Goal: Information Seeking & Learning: Check status

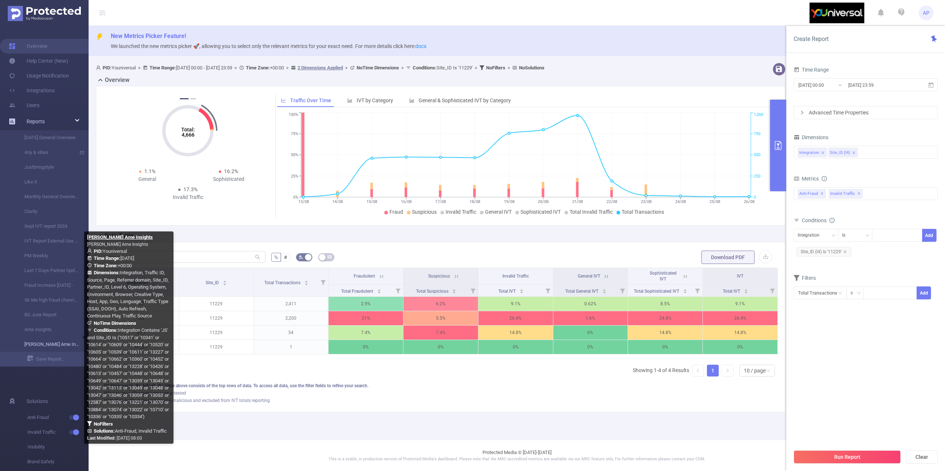
click at [41, 341] on link "[PERSON_NAME] Ame Insights" at bounding box center [47, 344] width 65 height 15
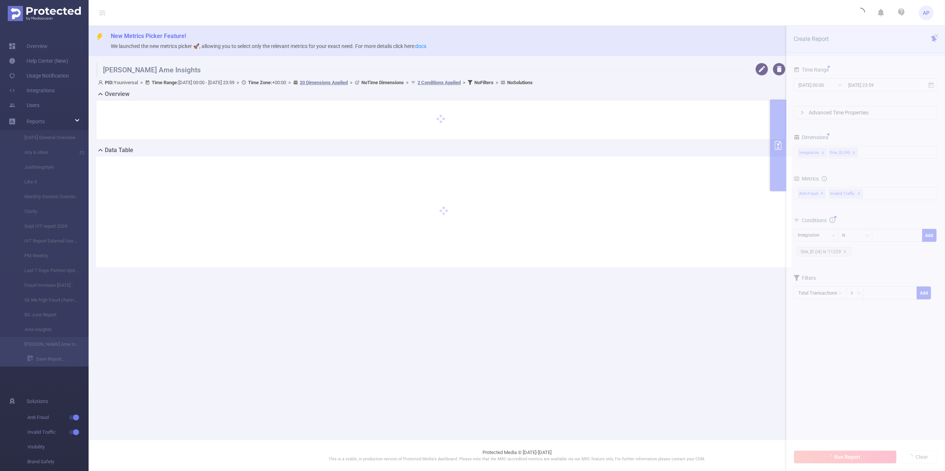
type input "[DATE] 00:00"
type input "[DATE] 23:59"
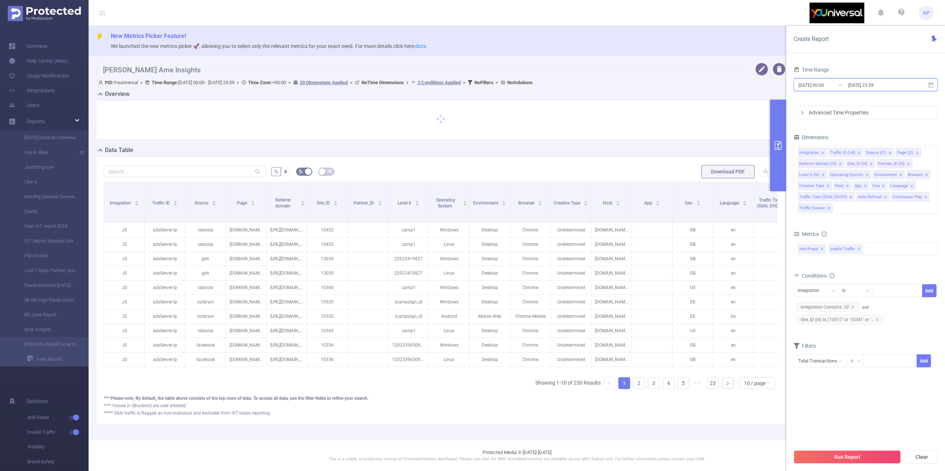
click at [930, 86] on icon at bounding box center [930, 85] width 7 height 7
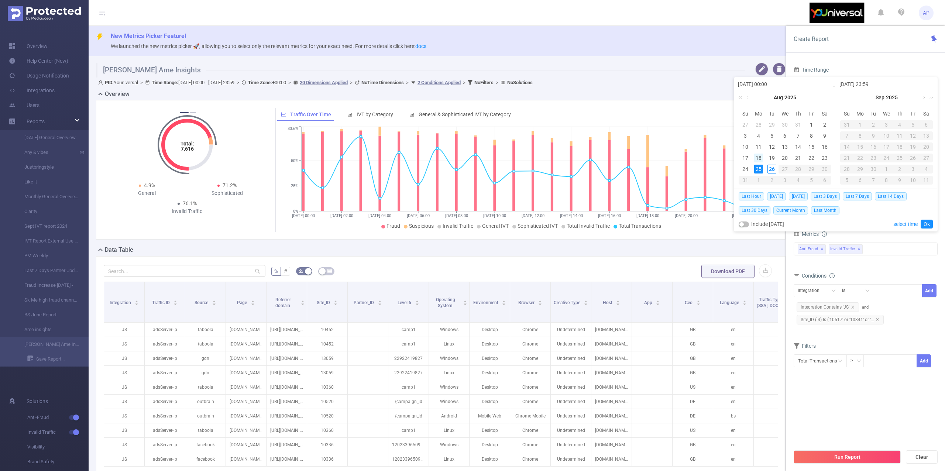
click at [758, 155] on div "18" at bounding box center [758, 157] width 9 height 9
click at [741, 169] on div "24" at bounding box center [744, 169] width 9 height 9
type input "[DATE] 00:00"
type input "[DATE] 23:59"
type input "[DATE] 00:00"
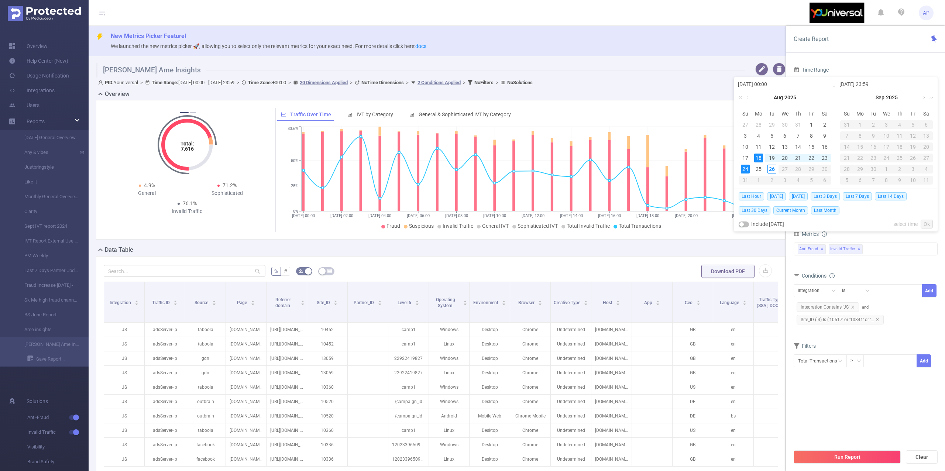
type input "[DATE] 23:59"
click at [924, 221] on link "Ok" at bounding box center [926, 224] width 12 height 9
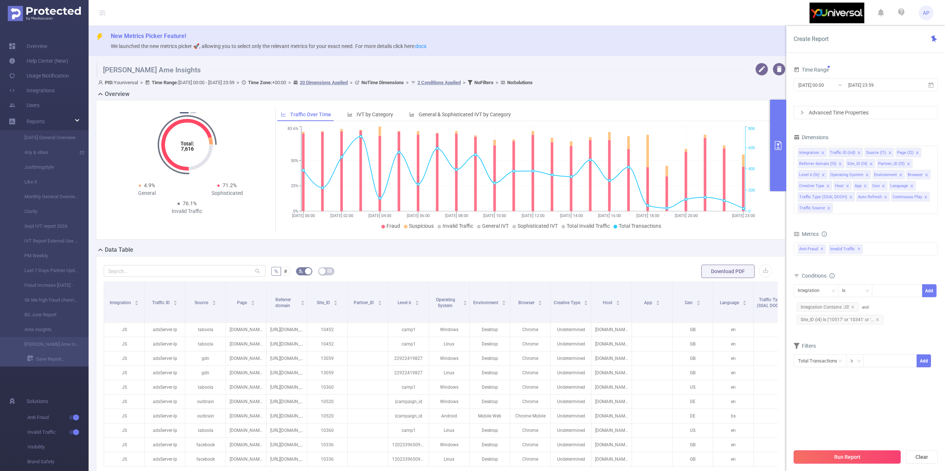
click at [832, 455] on button "Run Report" at bounding box center [846, 456] width 107 height 13
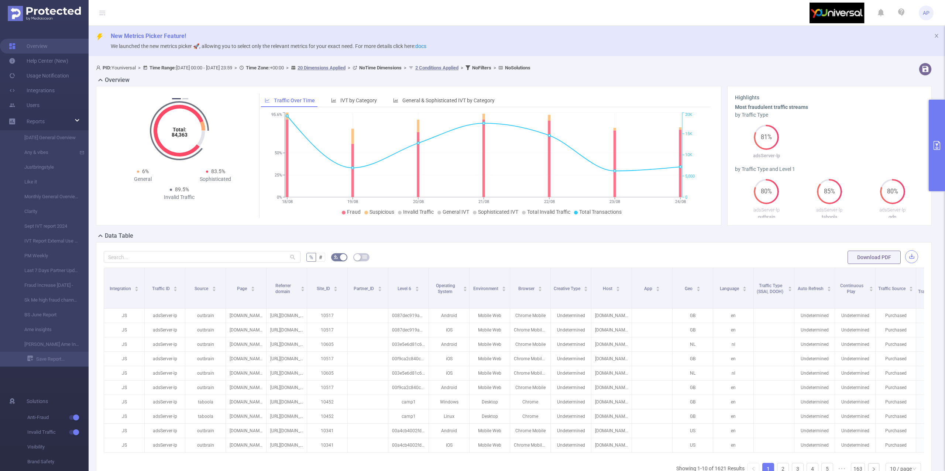
click at [905, 255] on button "button" at bounding box center [911, 256] width 13 height 13
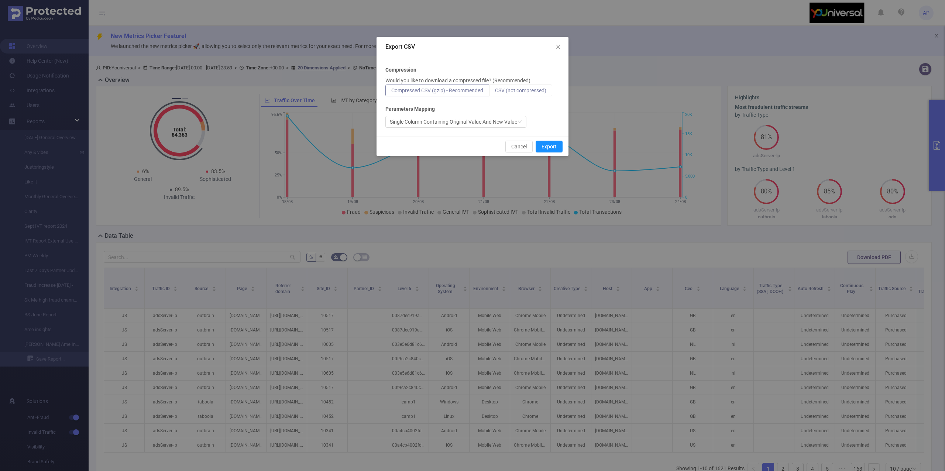
click at [536, 89] on span "CSV (not compressed)" at bounding box center [520, 90] width 51 height 6
click at [495, 92] on input "CSV (not compressed)" at bounding box center [495, 92] width 0 height 0
click at [548, 145] on button "Export" at bounding box center [548, 147] width 27 height 12
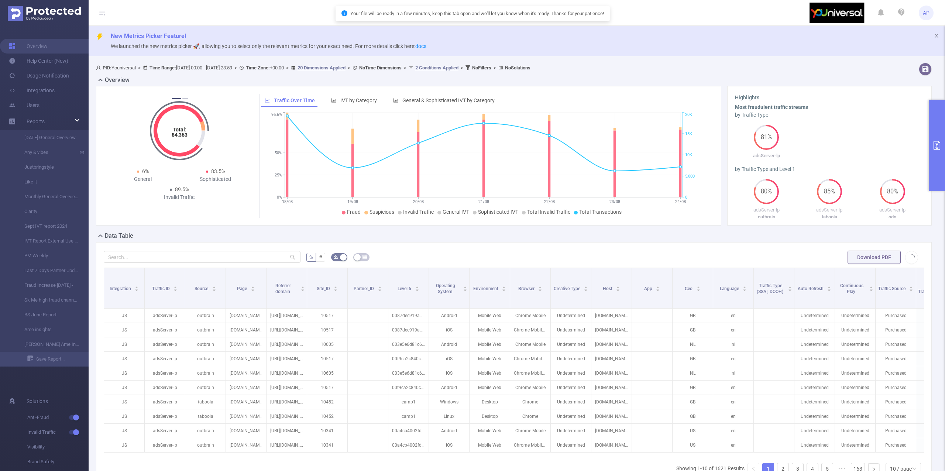
click at [930, 141] on button "primary" at bounding box center [936, 145] width 16 height 91
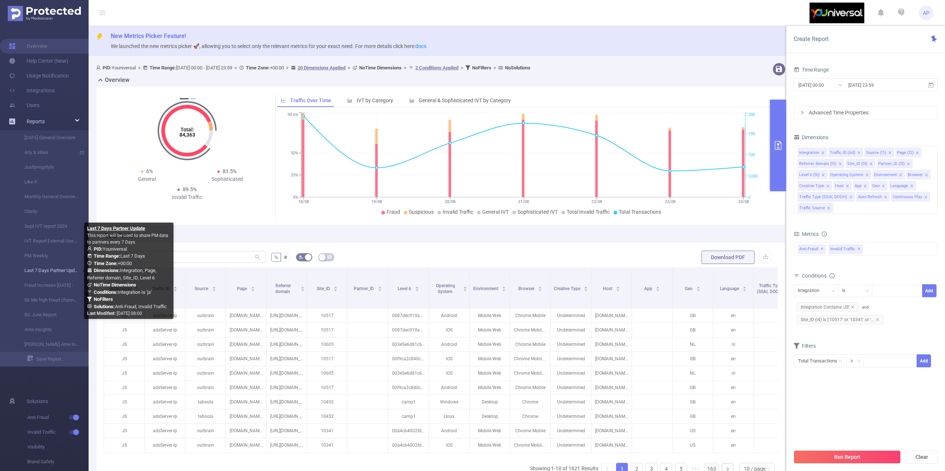
click at [48, 270] on link "Last 7 Days Partner Update" at bounding box center [47, 270] width 65 height 15
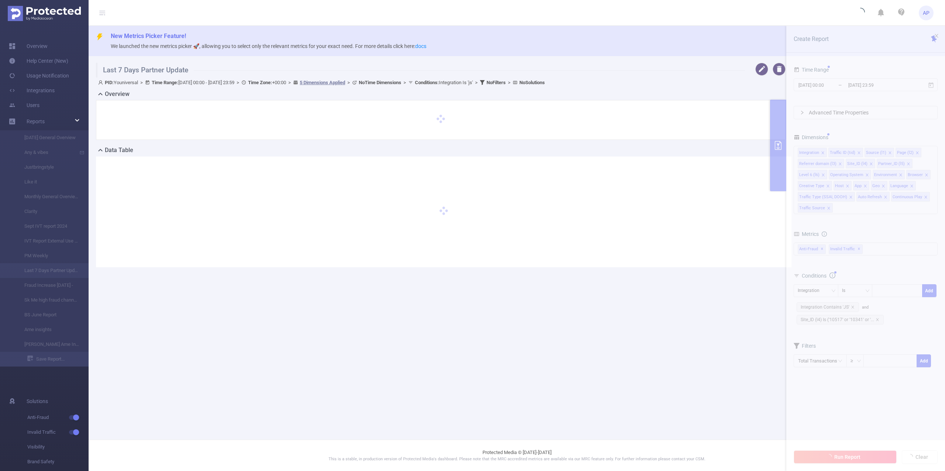
type input "[DATE] 00:00"
type input "[DATE] 23:59"
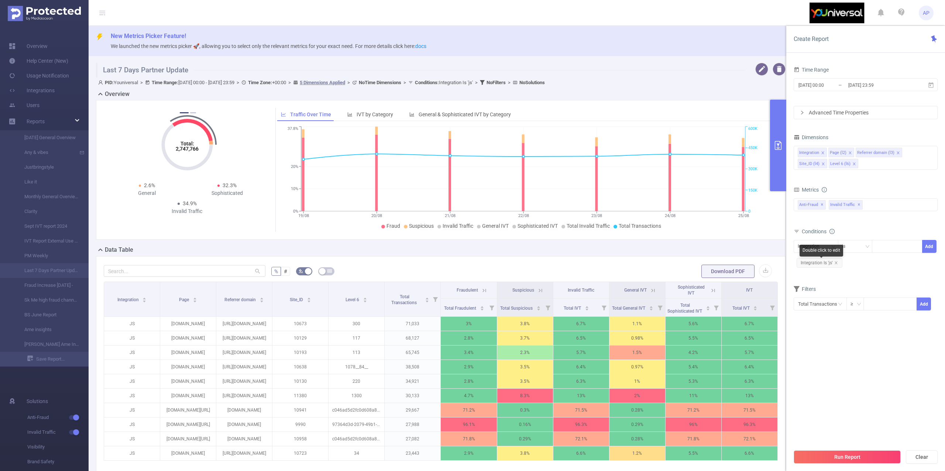
click at [836, 261] on span "Integration Is 'js'" at bounding box center [819, 263] width 46 height 10
click at [834, 265] on icon "icon: close" at bounding box center [836, 263] width 4 height 4
click at [831, 254] on div "Integration Is Add" at bounding box center [865, 248] width 144 height 17
click at [828, 249] on div "Integration" at bounding box center [815, 246] width 37 height 12
click at [815, 297] on li "Site_ID (l4)" at bounding box center [820, 298] width 55 height 12
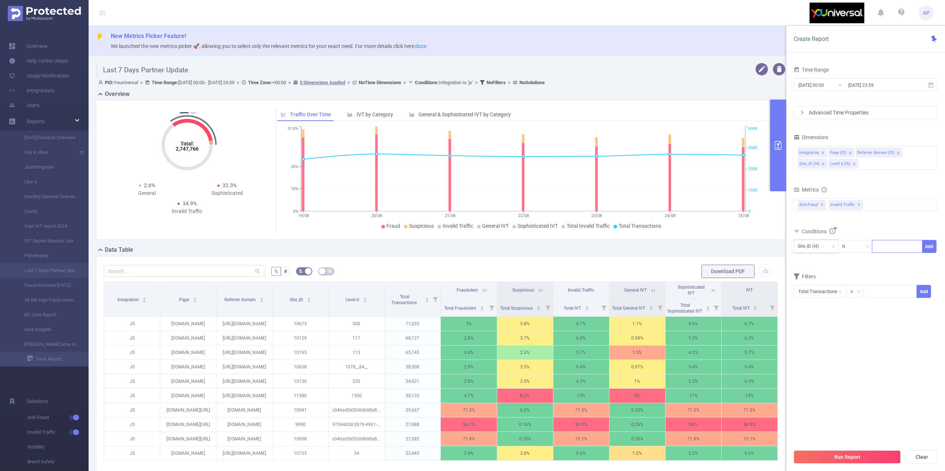
click at [889, 247] on div at bounding box center [897, 246] width 42 height 12
type input "11229"
click at [896, 269] on ul "11229" at bounding box center [896, 262] width 51 height 15
click at [896, 266] on li "11229" at bounding box center [896, 262] width 51 height 12
click at [927, 247] on button "Add" at bounding box center [929, 246] width 14 height 13
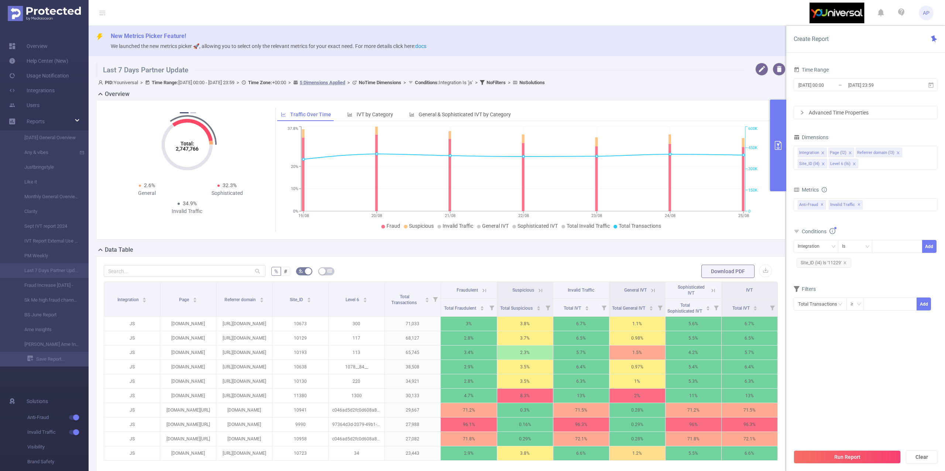
click at [939, 87] on div "Time Range [DATE] 00:00 _ [DATE] 23:59 Advanced Time Properties Dimensions Inte…" at bounding box center [865, 270] width 159 height 427
click at [932, 87] on icon at bounding box center [930, 85] width 7 height 7
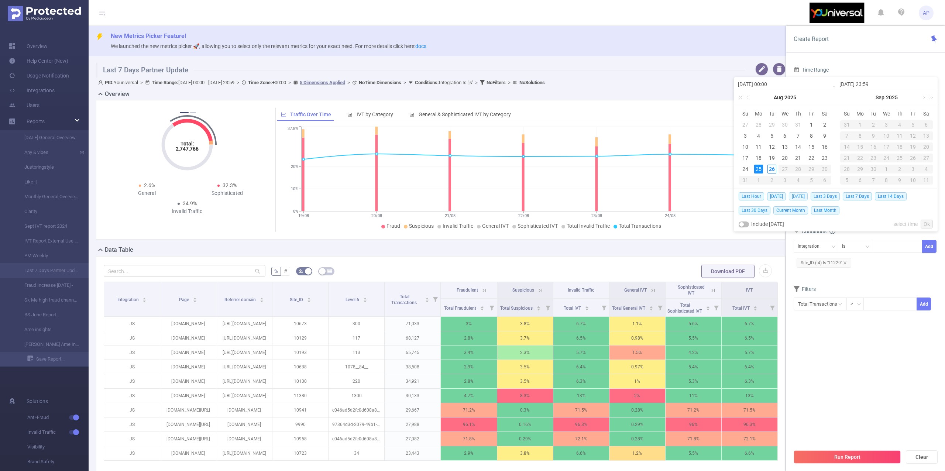
click at [795, 197] on span "[DATE]" at bounding box center [797, 196] width 19 height 8
type input "[DATE] 00:00"
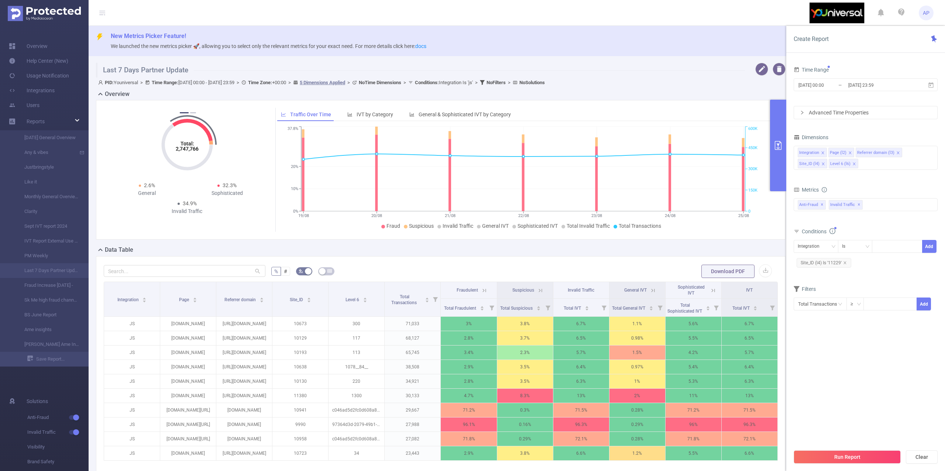
click at [830, 453] on button "Run Report" at bounding box center [846, 456] width 107 height 13
